Goal: Task Accomplishment & Management: Manage account settings

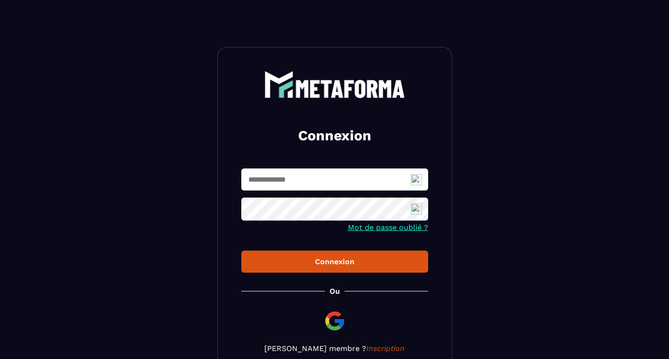
type input "**********"
click at [326, 262] on div "Connexion" at bounding box center [335, 261] width 172 height 9
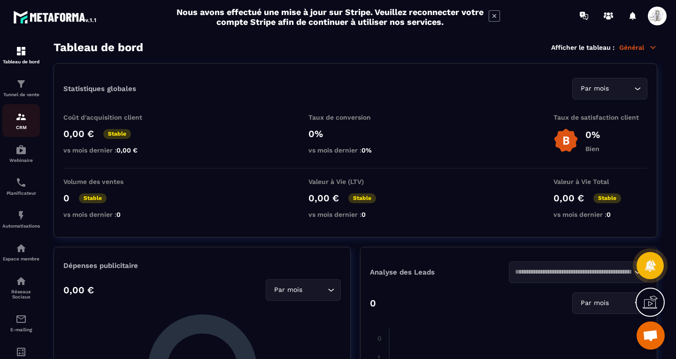
click at [17, 120] on img at bounding box center [20, 116] width 11 height 11
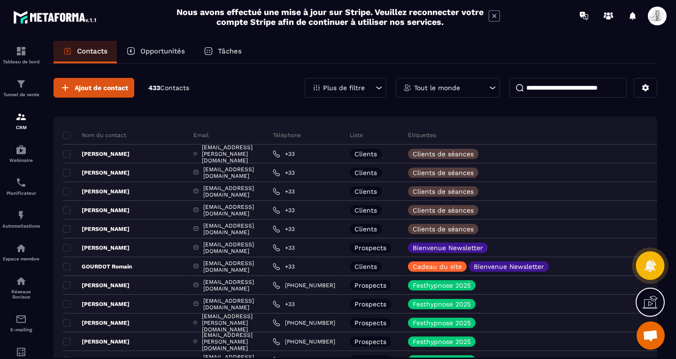
click at [649, 265] on icon at bounding box center [650, 266] width 14 height 14
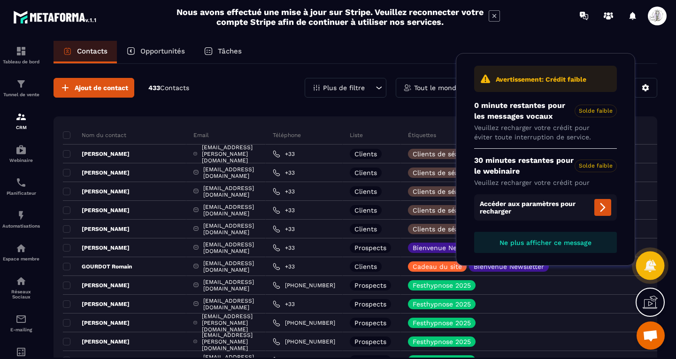
click at [651, 277] on div at bounding box center [650, 266] width 29 height 29
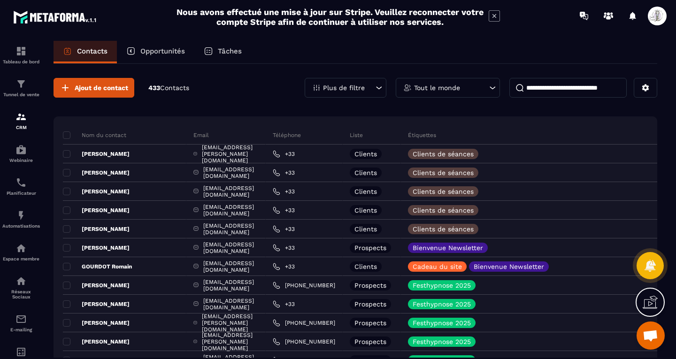
click at [492, 16] on icon at bounding box center [494, 15] width 11 height 11
